Goal: Task Accomplishment & Management: Use online tool/utility

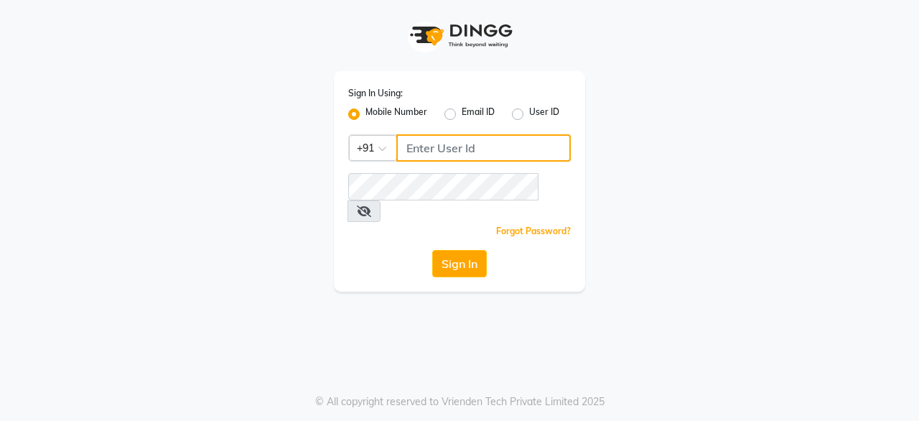
click at [481, 147] on input "Username" at bounding box center [483, 147] width 174 height 27
type input "8792223489"
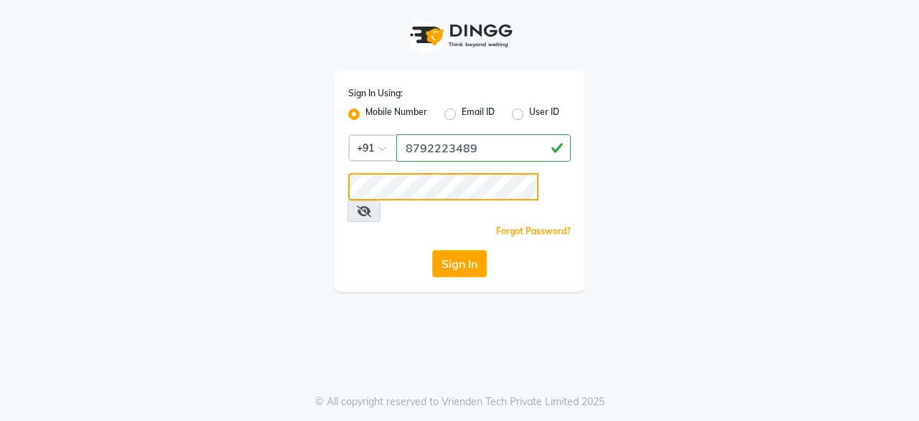
click at [432, 250] on button "Sign In" at bounding box center [459, 263] width 55 height 27
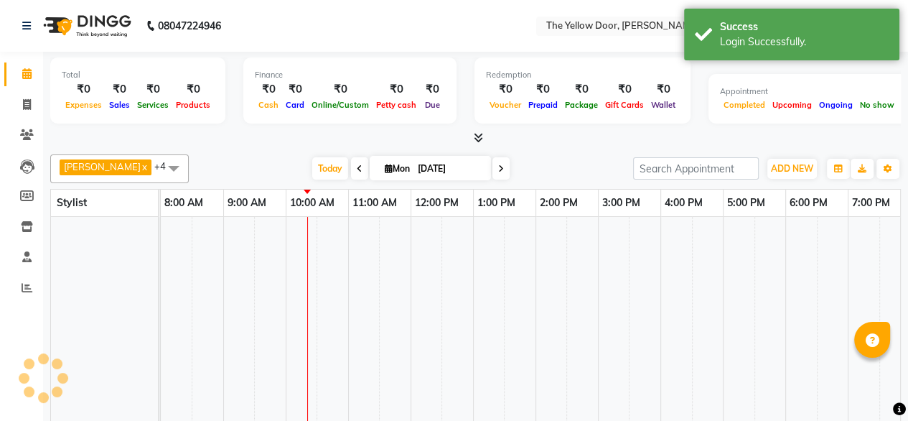
select select "en"
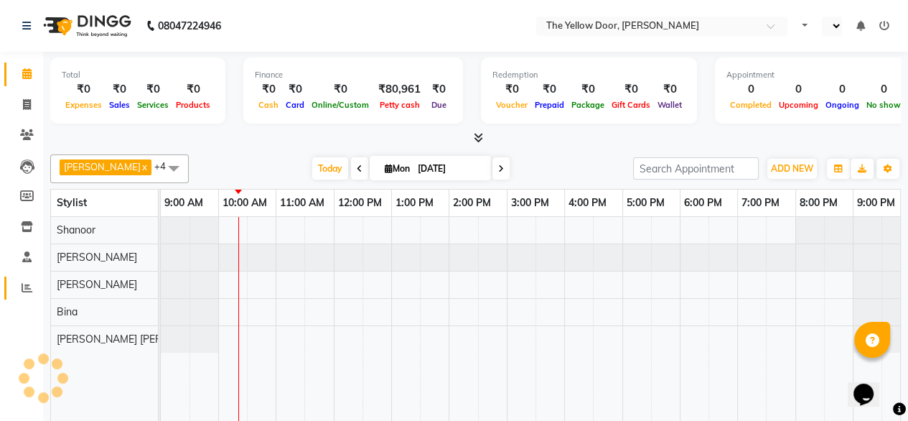
select select "en"
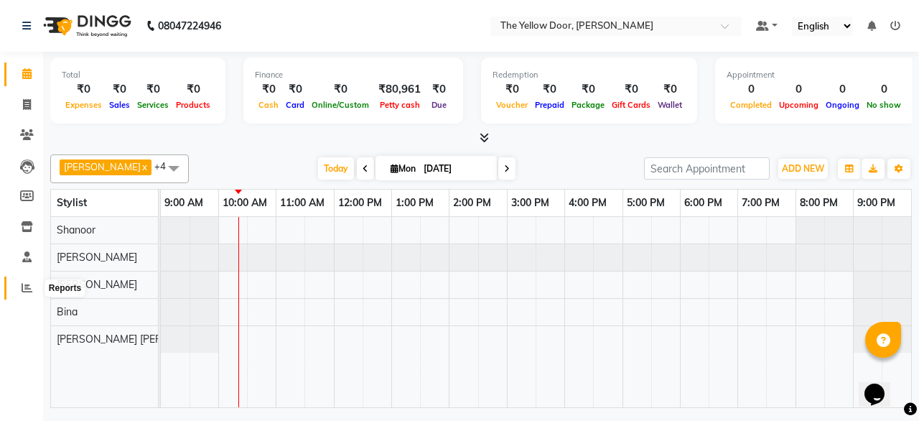
click at [29, 288] on icon at bounding box center [27, 287] width 11 height 11
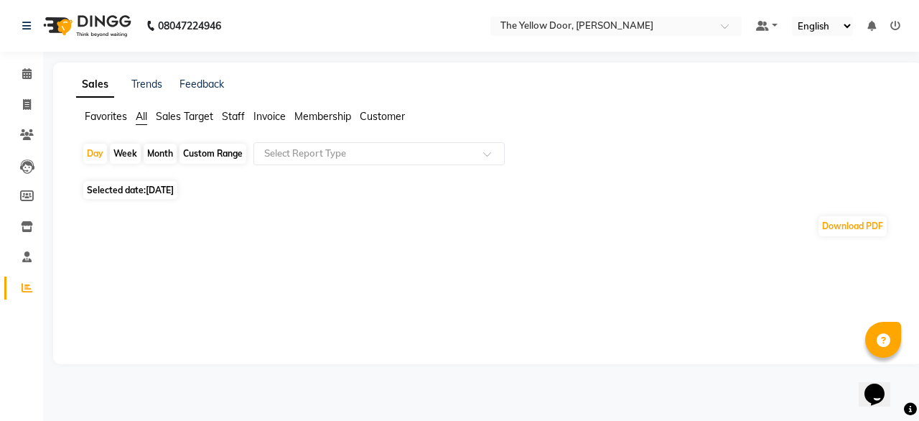
click at [159, 155] on div "Month" at bounding box center [160, 154] width 33 height 20
select select "9"
select select "2025"
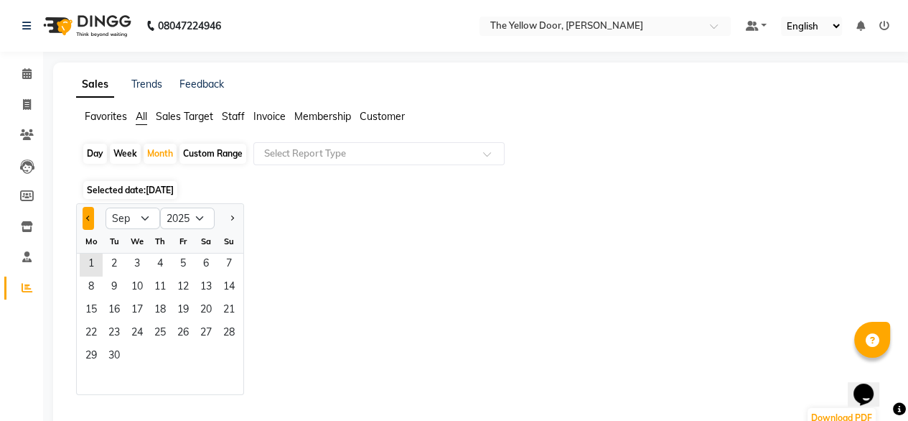
click at [86, 220] on button "Previous month" at bounding box center [88, 218] width 11 height 23
select select "8"
click at [178, 269] on span "1" at bounding box center [183, 264] width 23 height 23
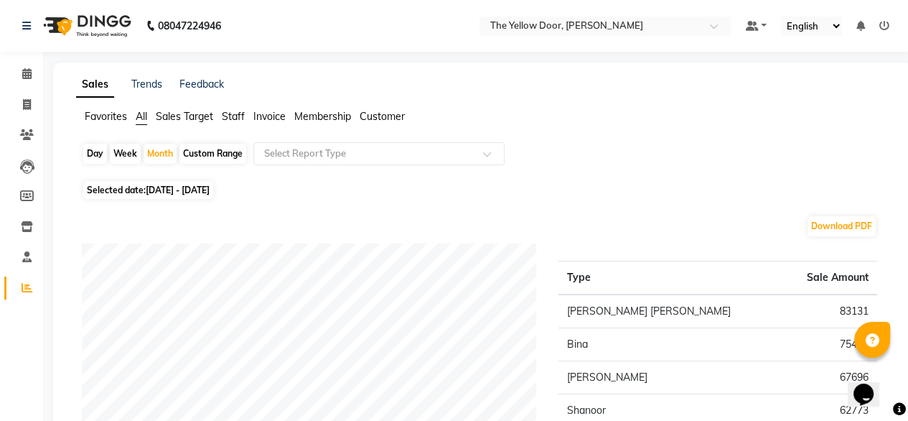
click at [90, 156] on div "Day" at bounding box center [95, 154] width 24 height 20
select select "8"
select select "2025"
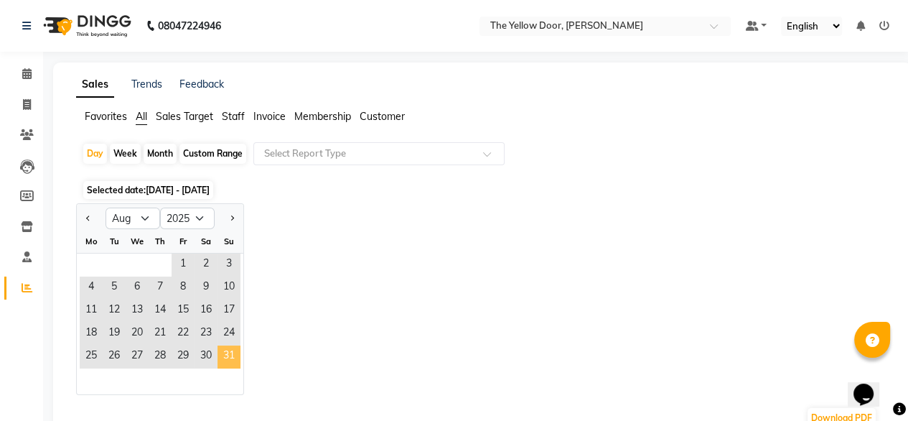
click at [227, 357] on span "31" at bounding box center [228, 356] width 23 height 23
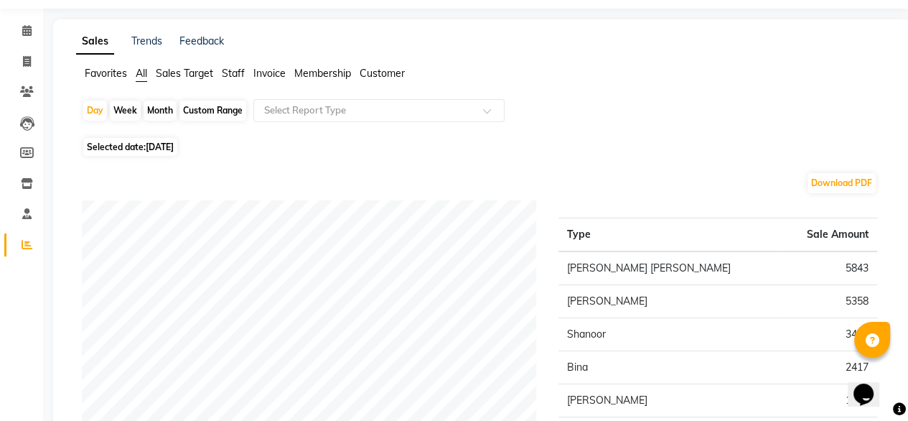
scroll to position [34, 0]
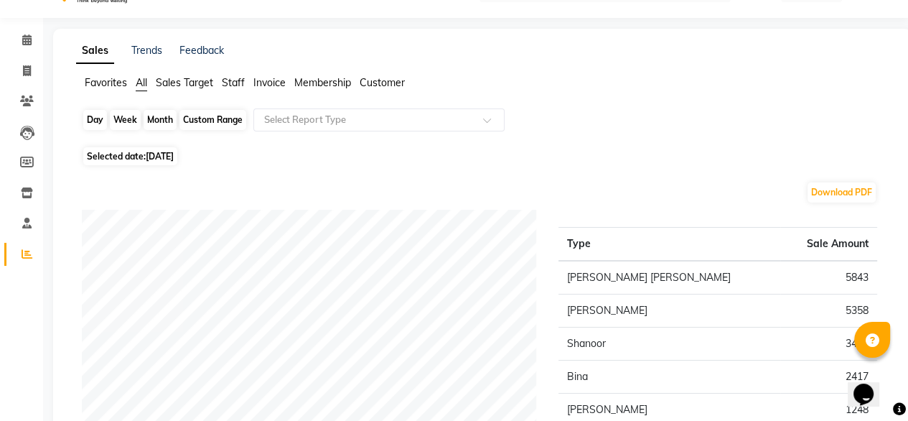
click at [95, 117] on div "Day" at bounding box center [95, 120] width 24 height 20
select select "8"
select select "2025"
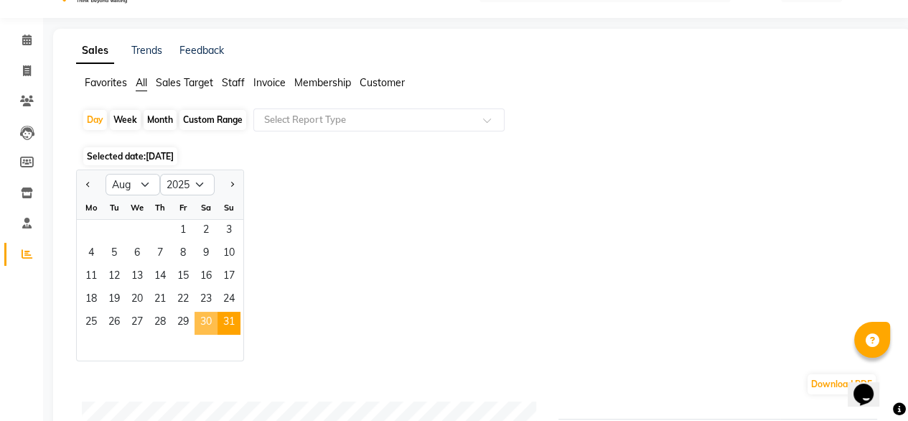
click at [214, 323] on span "30" at bounding box center [206, 323] width 23 height 23
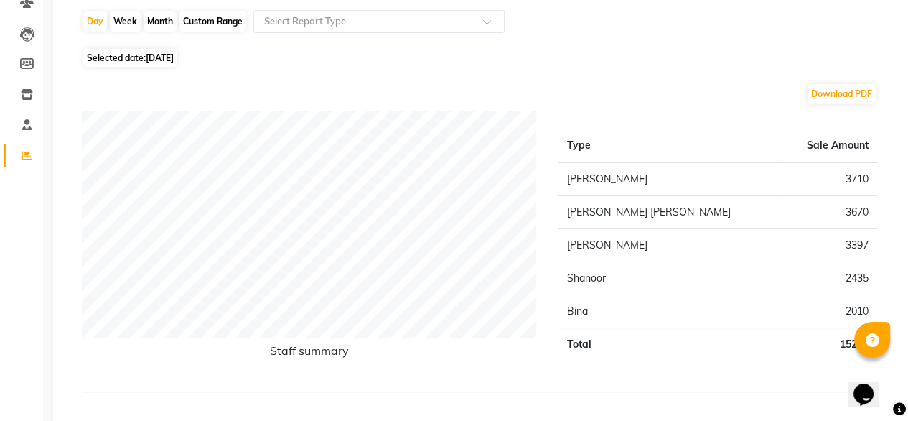
scroll to position [0, 0]
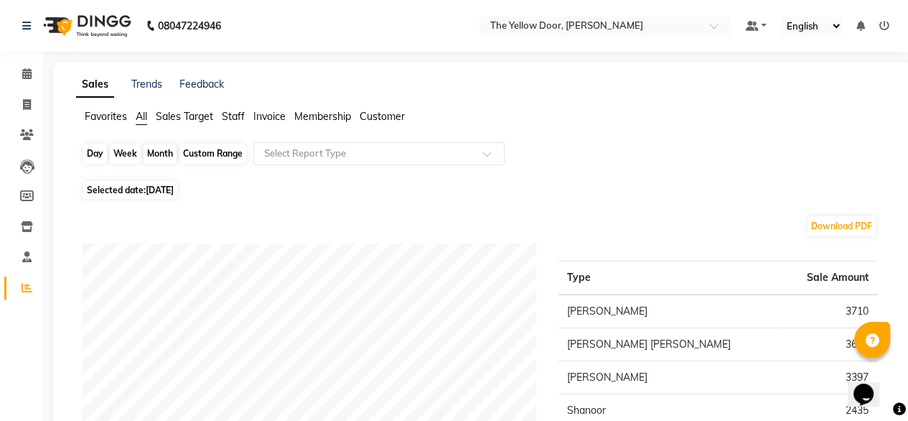
click at [101, 155] on div "Day" at bounding box center [95, 154] width 24 height 20
select select "8"
select select "2025"
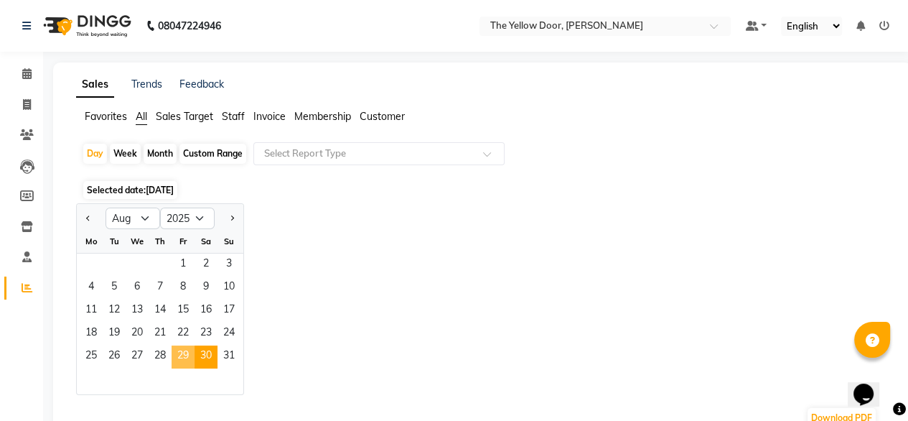
click at [175, 365] on span "29" at bounding box center [183, 356] width 23 height 23
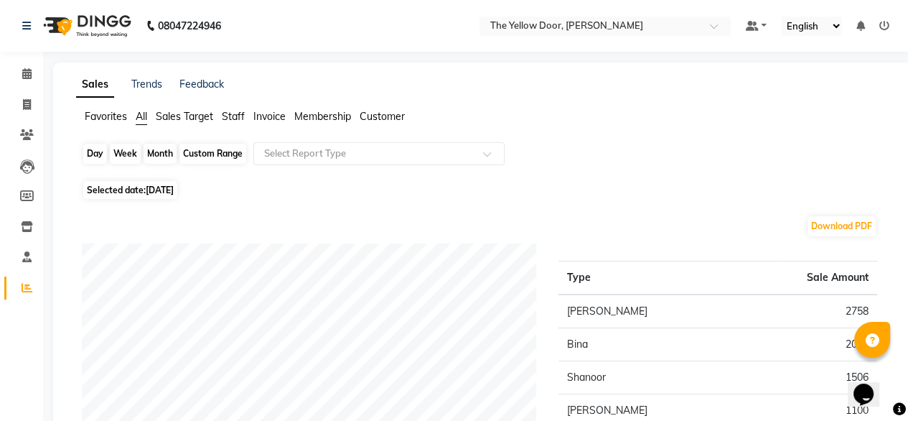
click at [95, 162] on div "Day" at bounding box center [95, 154] width 24 height 20
select select "8"
select select "2025"
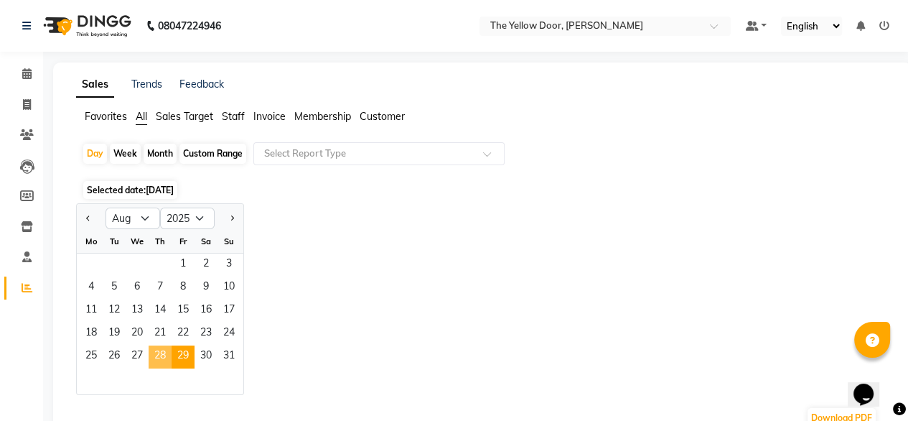
click at [158, 362] on span "28" at bounding box center [160, 356] width 23 height 23
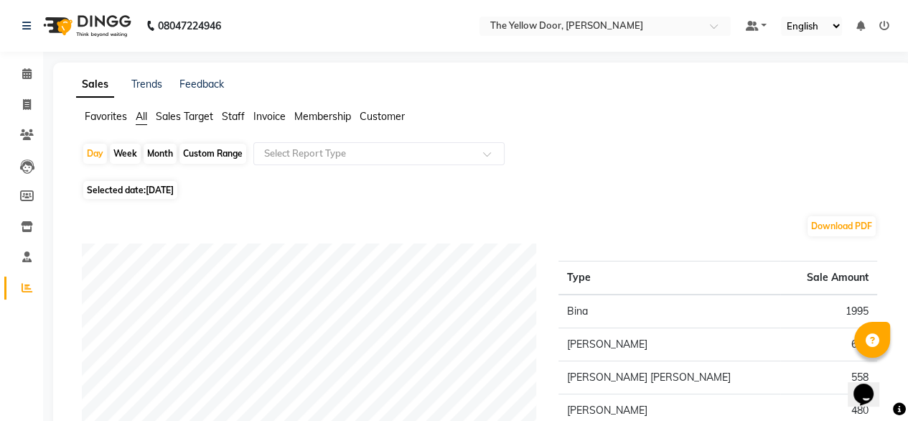
click at [163, 151] on div "Month" at bounding box center [160, 154] width 33 height 20
select select "8"
select select "2025"
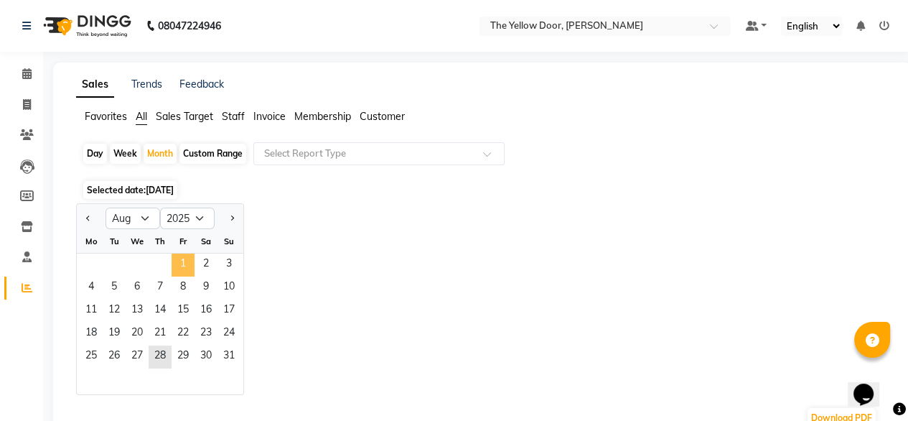
click at [178, 268] on span "1" at bounding box center [183, 264] width 23 height 23
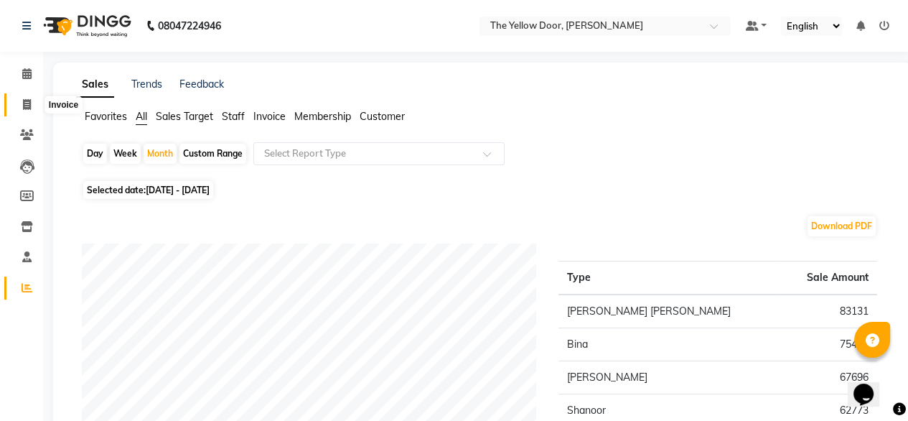
click at [27, 103] on icon at bounding box center [27, 104] width 8 height 11
select select "service"
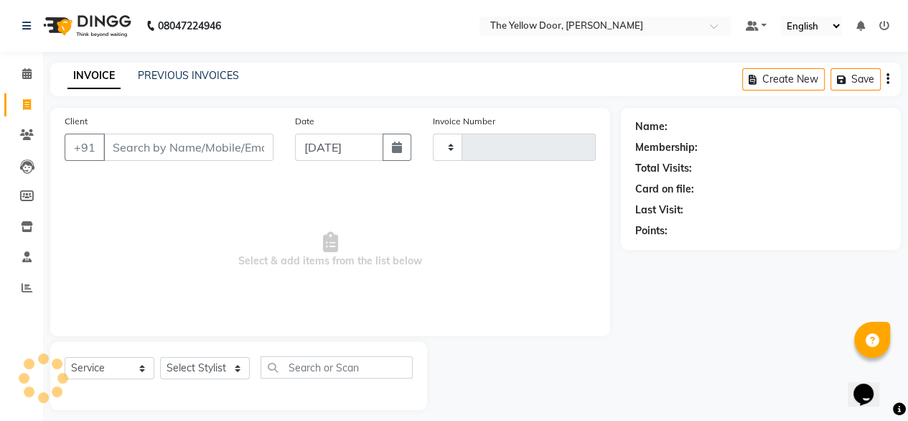
scroll to position [11, 0]
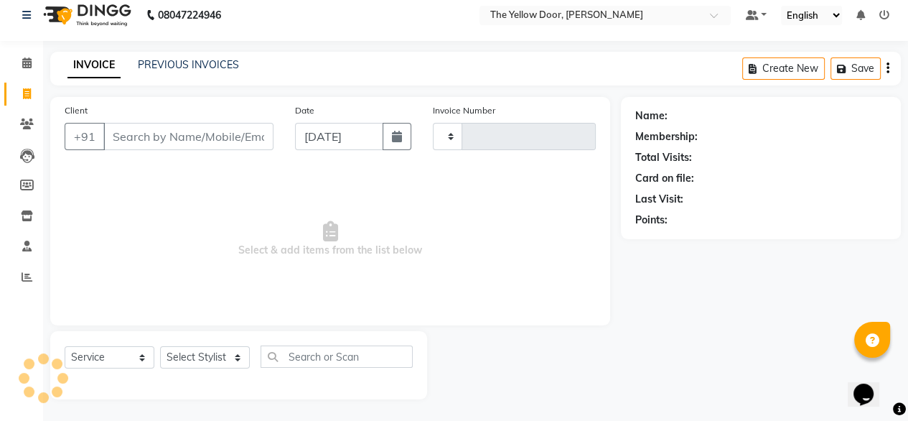
type input "02464"
select select "5650"
